Goal: Transaction & Acquisition: Purchase product/service

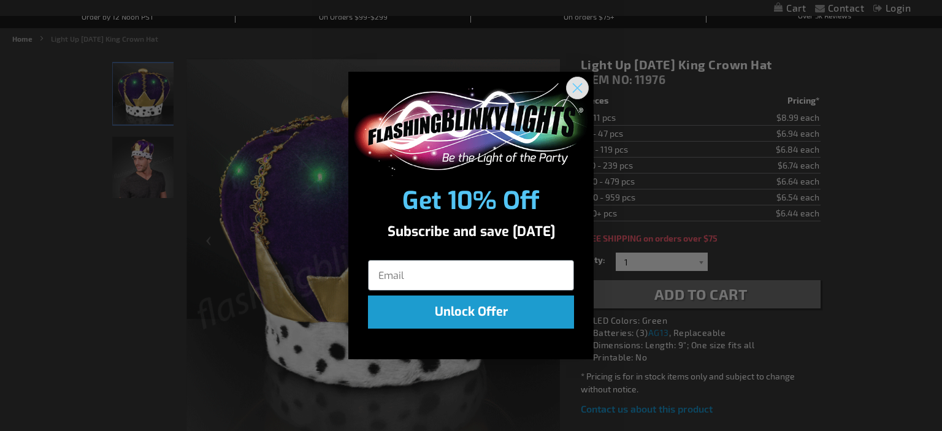
click at [579, 84] on circle "Close dialog" at bounding box center [577, 88] width 20 height 20
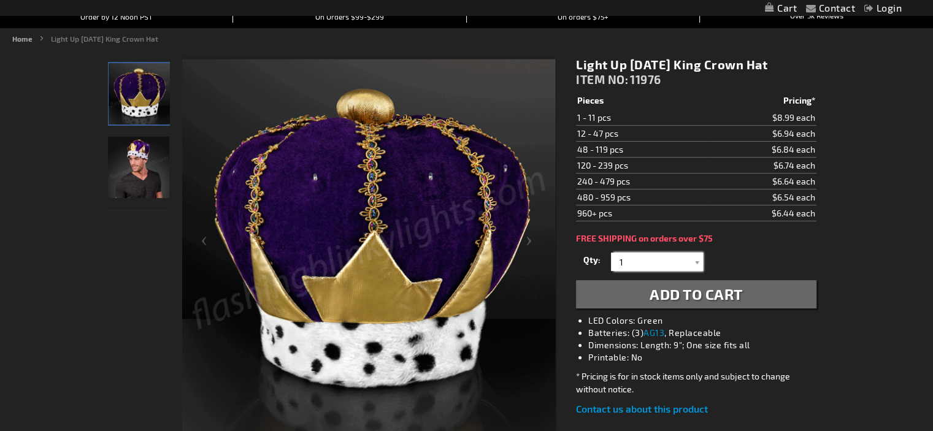
click at [628, 266] on input "1" at bounding box center [658, 262] width 89 height 18
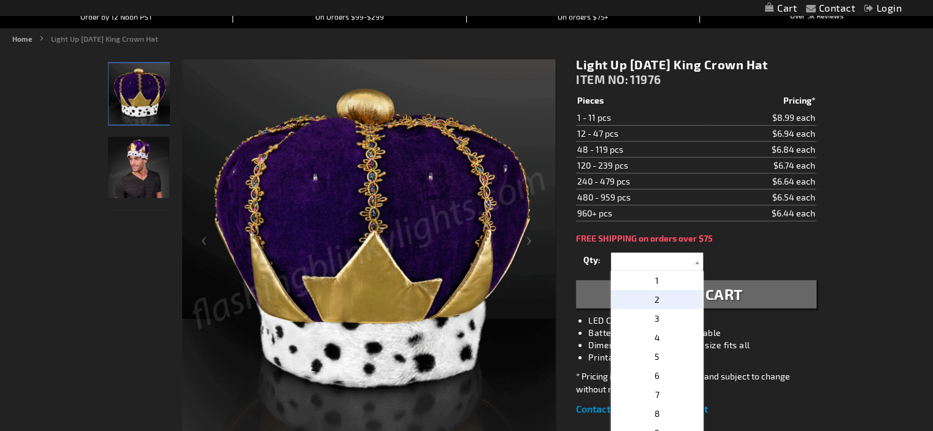
click at [658, 300] on p "2" at bounding box center [657, 299] width 92 height 19
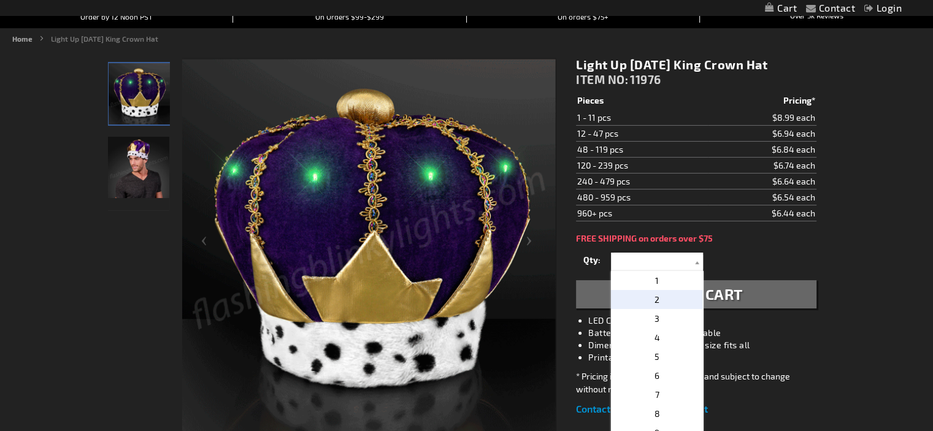
type input "2"
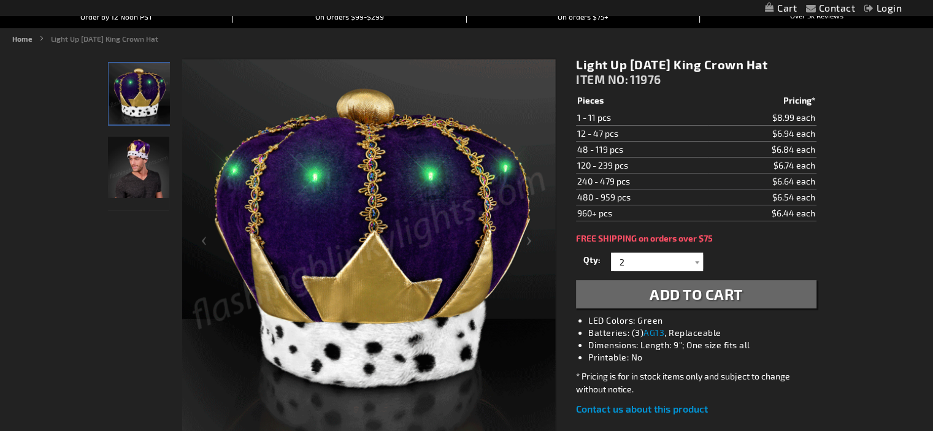
click at [712, 291] on span "Add to Cart" at bounding box center [695, 294] width 93 height 18
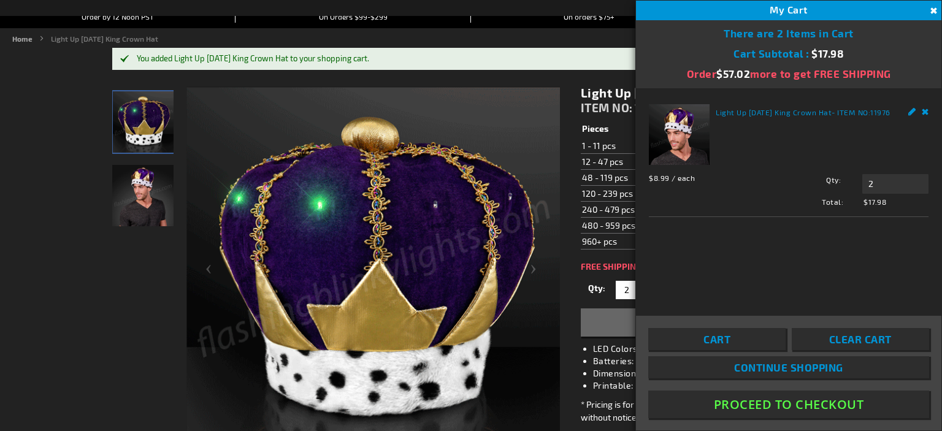
click at [377, 43] on ul "Home Light Up Mardi Gras King Crown Hat" at bounding box center [470, 38] width 917 height 11
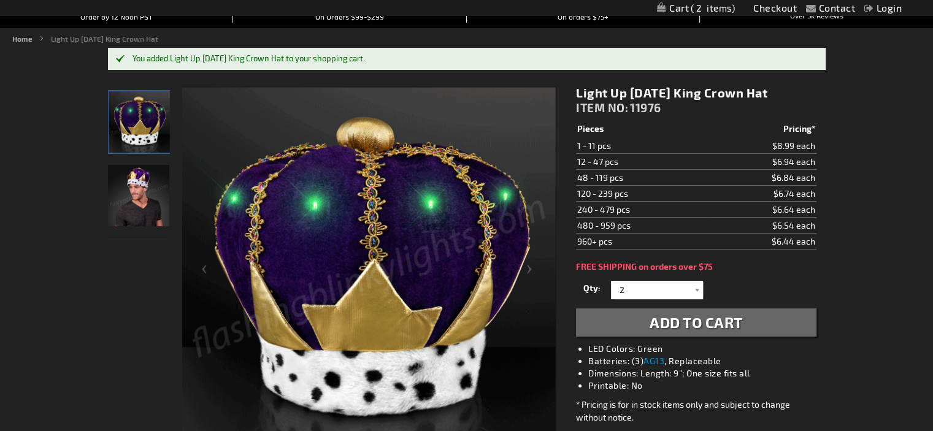
click at [402, 59] on div "You added Light Up Mardi Gras King Crown Hat to your shopping cart." at bounding box center [472, 59] width 681 height 10
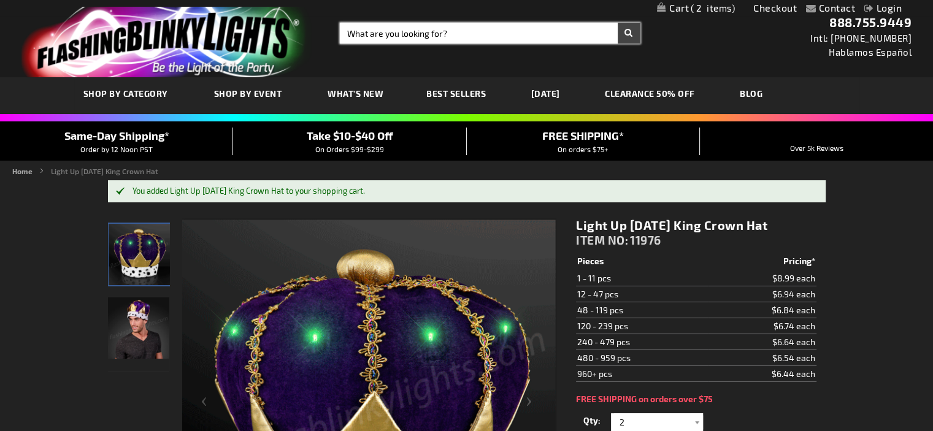
click at [498, 28] on input "Search" at bounding box center [490, 33] width 300 height 21
type input "flashing crown"
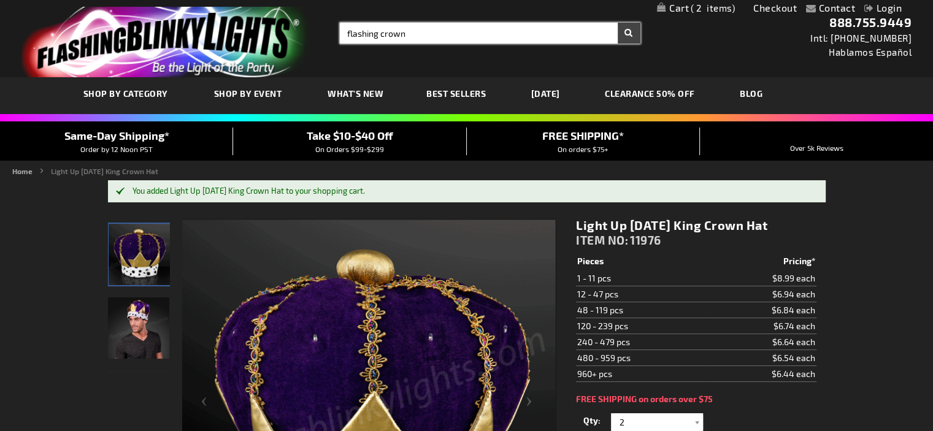
click at [617, 23] on button "Search" at bounding box center [628, 33] width 23 height 21
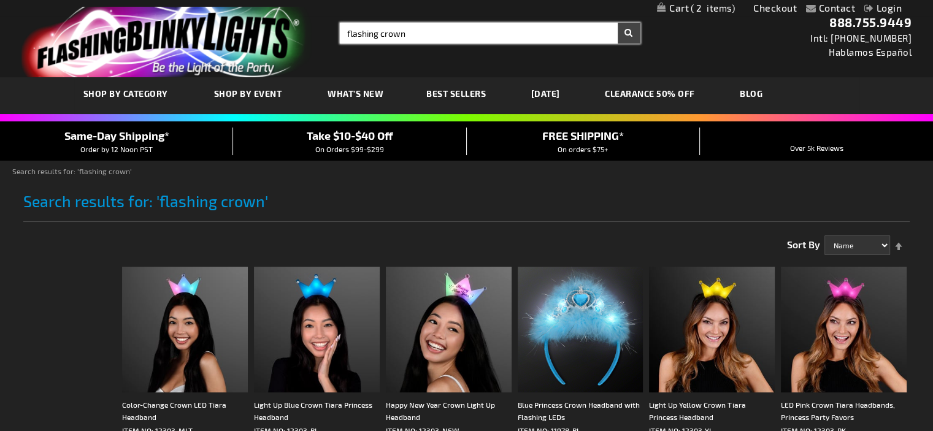
drag, startPoint x: 422, startPoint y: 33, endPoint x: 319, endPoint y: 40, distance: 103.2
click at [319, 40] on div "Toggle Nav Search Search flashing crown × Search 888.755.9449 Intl: 818-753-830…" at bounding box center [466, 38] width 933 height 77
type input "light up purple"
click at [617, 23] on button "Search" at bounding box center [628, 33] width 23 height 21
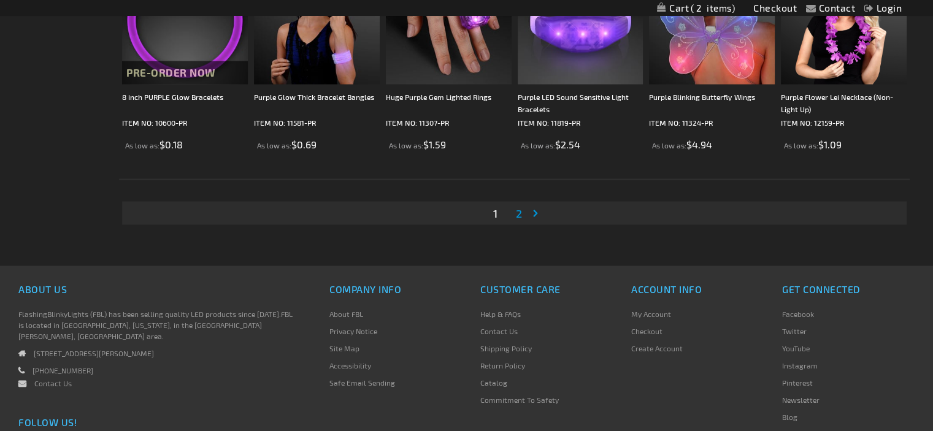
scroll to position [2221, 0]
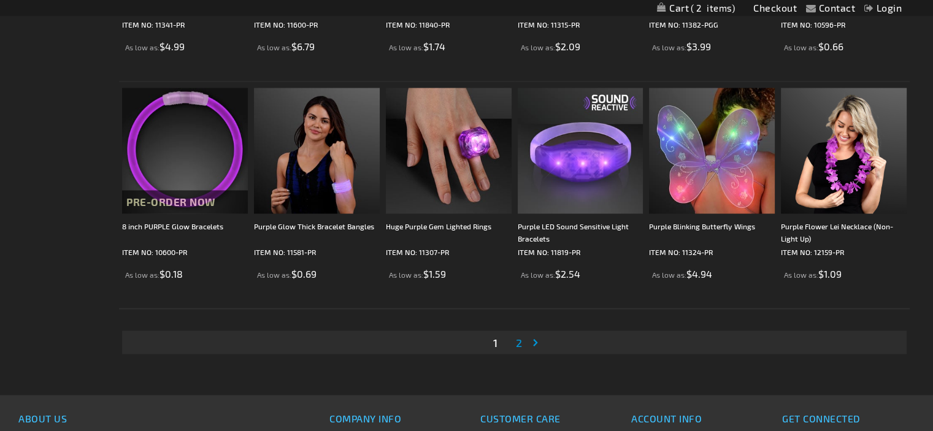
drag, startPoint x: 937, startPoint y: 46, endPoint x: 939, endPoint y: 359, distance: 313.3
click at [517, 341] on span "2" at bounding box center [519, 341] width 6 height 13
